Goal: Navigation & Orientation: Find specific page/section

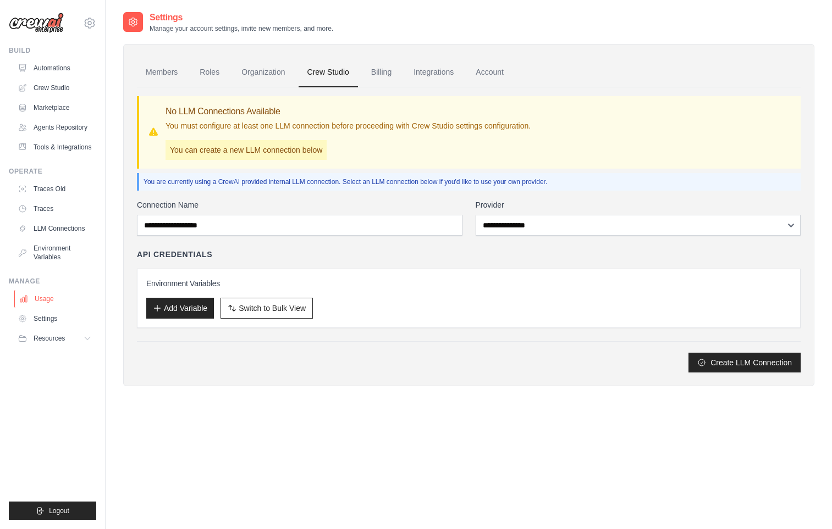
click at [48, 296] on link "Usage" at bounding box center [55, 299] width 83 height 18
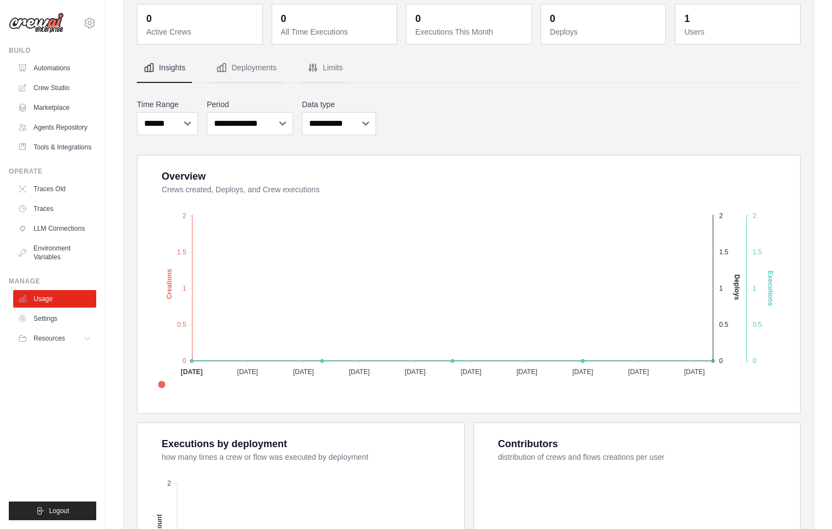
scroll to position [55, 0]
click at [42, 196] on link "Traces Old" at bounding box center [55, 189] width 83 height 18
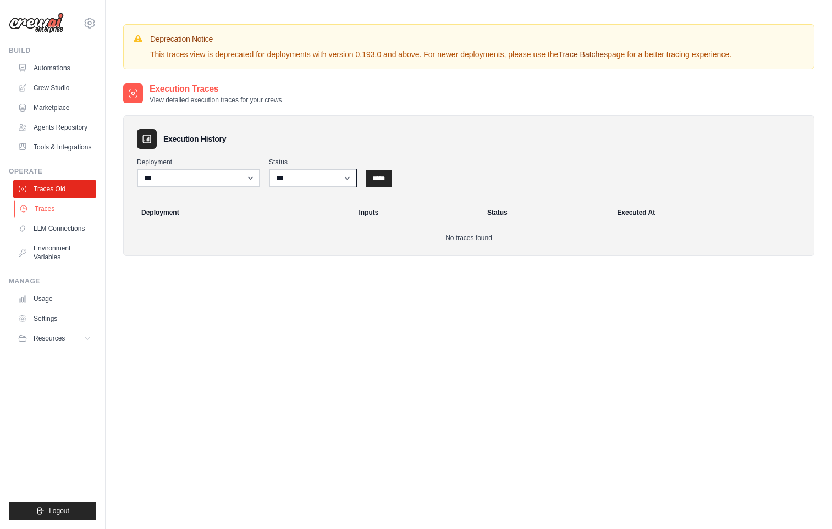
click at [42, 212] on link "Traces" at bounding box center [55, 209] width 83 height 18
